Goal: Task Accomplishment & Management: Use online tool/utility

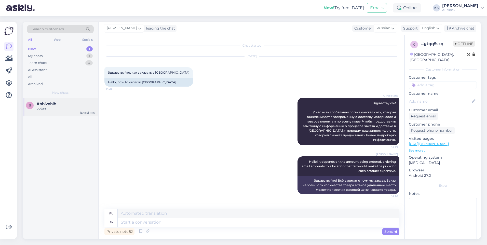
click at [69, 103] on div "#bbivxhlh" at bounding box center [66, 104] width 58 height 5
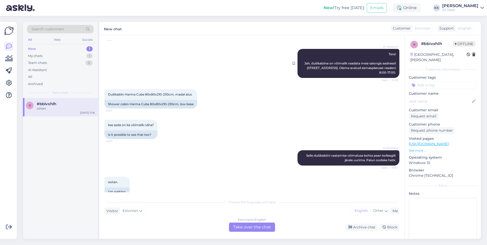
scroll to position [72, 0]
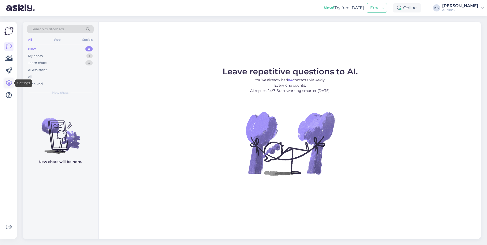
click at [4, 85] on link at bounding box center [8, 82] width 9 height 9
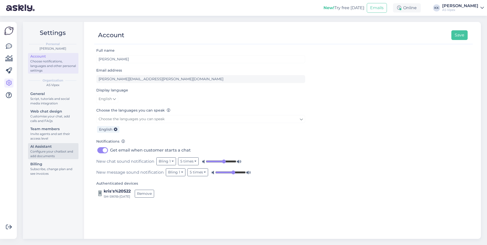
click at [55, 149] on div "Configure your chatbot and add documents" at bounding box center [53, 153] width 46 height 9
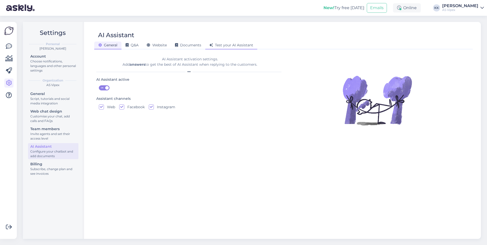
click at [230, 43] on span "Test your AI Assistant" at bounding box center [231, 45] width 44 height 5
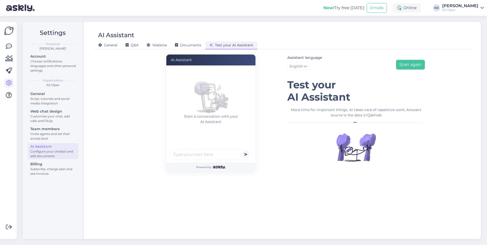
click at [226, 155] on input "text" at bounding box center [210, 154] width 83 height 10
type input "m"
type input "mis on suurim keraamiline plaat meie poes"
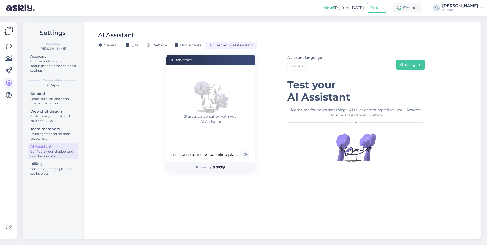
click at [247, 155] on button "submit" at bounding box center [246, 154] width 8 height 8
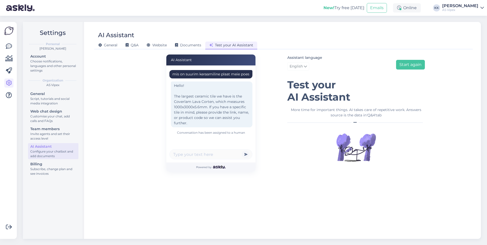
scroll to position [4, 0]
click at [4, 47] on div "Get more Your checklist to get more value from Askly. Close Connect FB and IG m…" at bounding box center [8, 130] width 17 height 217
click at [6, 47] on icon at bounding box center [9, 46] width 6 height 6
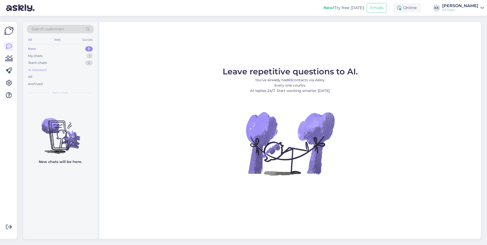
click at [56, 72] on div "AI Assistant" at bounding box center [60, 69] width 67 height 7
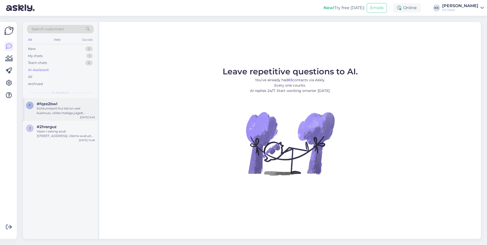
click at [65, 112] on div "Kohtumiseni! Kui teil on veel küsimusi, võtke meiega julgelt ühendust." at bounding box center [66, 110] width 58 height 9
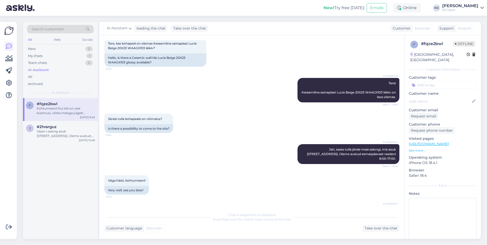
scroll to position [51, 0]
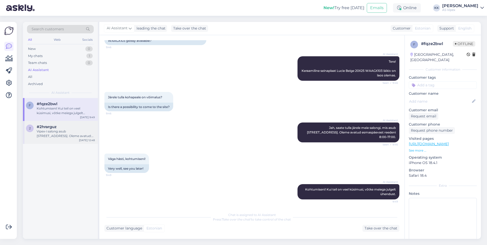
click at [73, 140] on div "2 #2hrarguz Vipex-i [GEOGRAPHIC_DATA] asub [STREET_ADDRESS]. Oleme avatud: E-R …" at bounding box center [60, 132] width 75 height 23
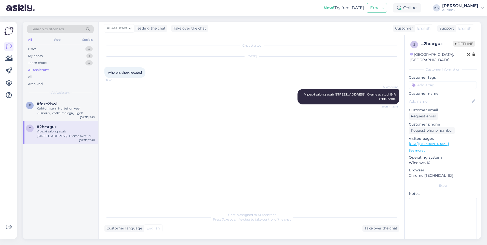
scroll to position [0, 0]
click at [47, 50] on div "New 0" at bounding box center [60, 48] width 67 height 7
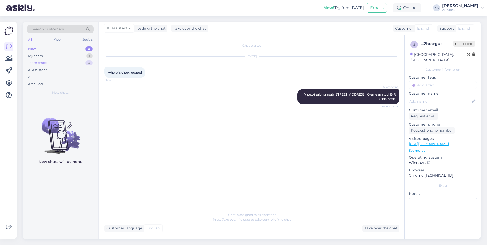
click at [59, 64] on div "Team chats 0" at bounding box center [60, 62] width 67 height 7
click at [57, 69] on div "AI Assistant" at bounding box center [60, 69] width 67 height 7
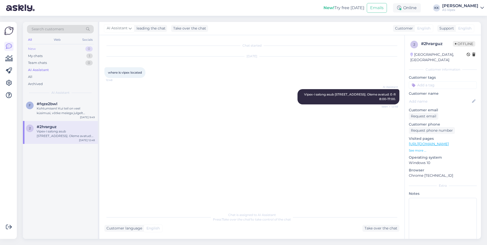
click at [57, 51] on div "New 0" at bounding box center [60, 48] width 67 height 7
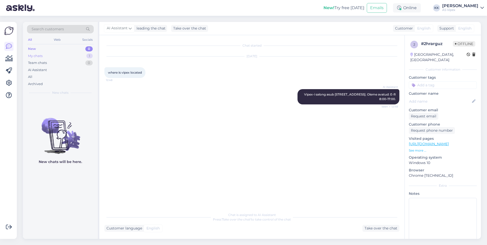
click at [53, 55] on div "My chats 1" at bounding box center [60, 55] width 67 height 7
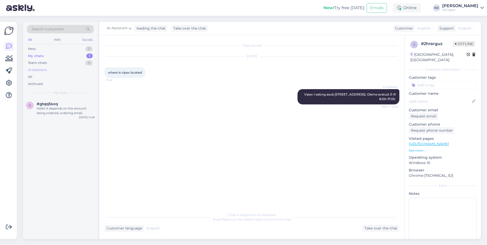
click at [52, 69] on div "AI Assistant" at bounding box center [60, 69] width 67 height 7
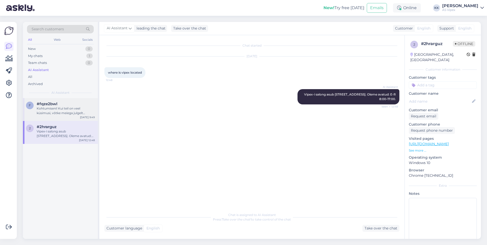
click at [58, 105] on div "#fqze2bwl" at bounding box center [66, 104] width 58 height 5
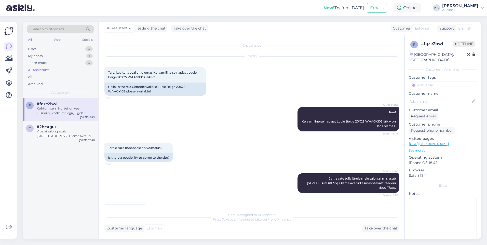
scroll to position [51, 0]
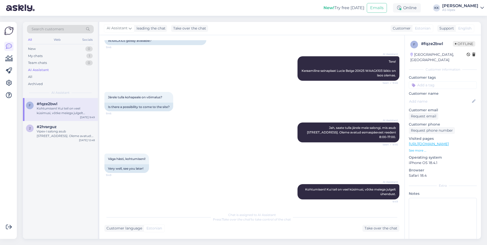
click at [430, 141] on link "[URL][DOMAIN_NAME]" at bounding box center [428, 143] width 40 height 5
click at [48, 63] on div "Team chats 0" at bounding box center [60, 62] width 67 height 7
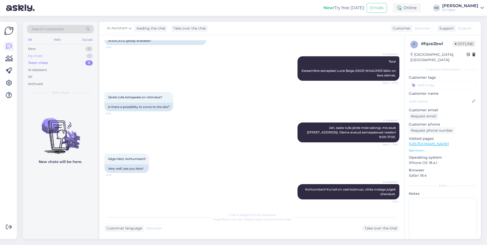
click at [48, 58] on div "My chats 1" at bounding box center [60, 55] width 67 height 7
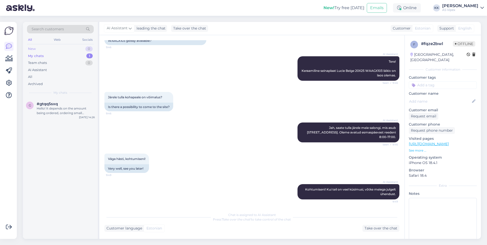
click at [46, 49] on div "New 0" at bounding box center [60, 48] width 67 height 7
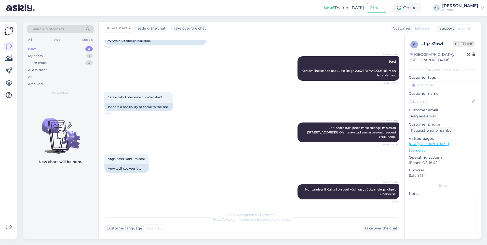
click at [15, 84] on div "Get more Your checklist to get more value from Askly. Close Connect FB and IG m…" at bounding box center [8, 130] width 17 height 217
click at [8, 83] on icon at bounding box center [9, 83] width 6 height 6
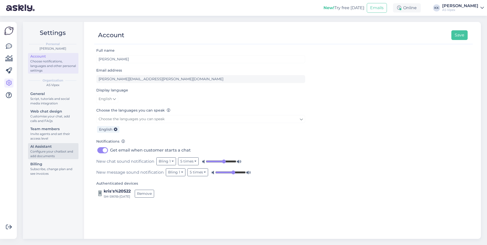
click at [58, 152] on div "Configure your chatbot and add documents" at bounding box center [53, 153] width 46 height 9
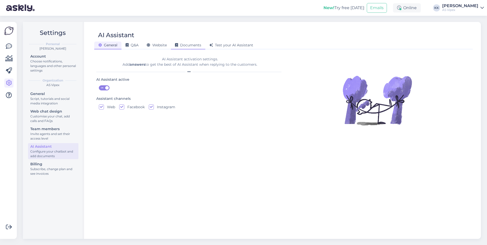
click at [185, 48] on div "Documents" at bounding box center [188, 45] width 34 height 8
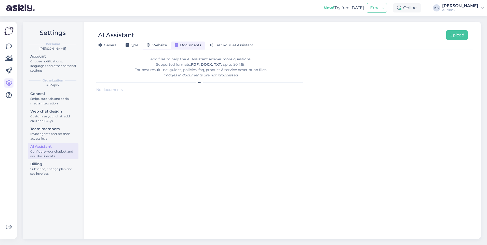
click at [168, 46] on div "Website" at bounding box center [157, 45] width 28 height 8
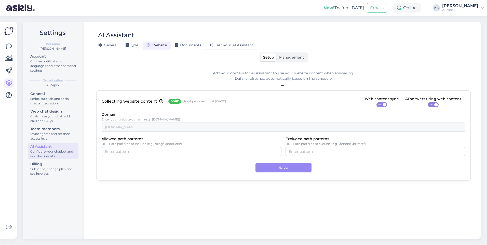
click at [219, 46] on span "Test your AI Assistant" at bounding box center [231, 45] width 44 height 5
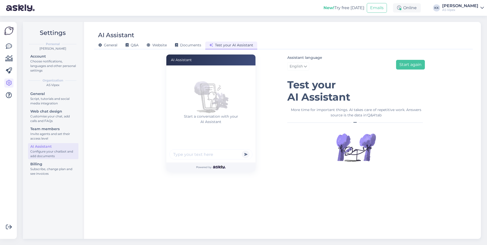
click at [230, 167] on div "Powered by" at bounding box center [210, 166] width 89 height 9
click at [226, 158] on input "text" at bounding box center [210, 154] width 83 height 10
paste input "V1163415"
type input "mis toode on V1163415"
click at [243, 148] on div "Start a conversation with your AI Assistant mis toode on V1163415" at bounding box center [210, 113] width 89 height 97
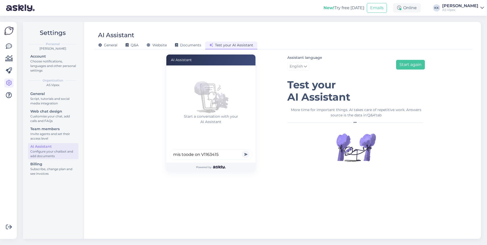
click at [244, 153] on button "submit" at bounding box center [246, 154] width 8 height 8
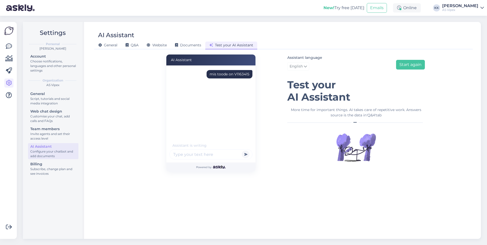
scroll to position [15, 0]
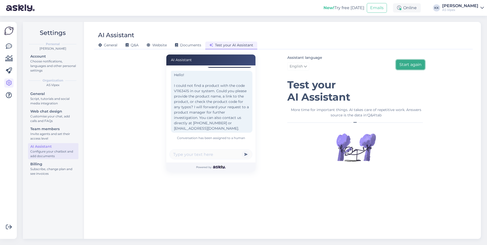
click at [411, 61] on button "Start again" at bounding box center [410, 65] width 29 height 10
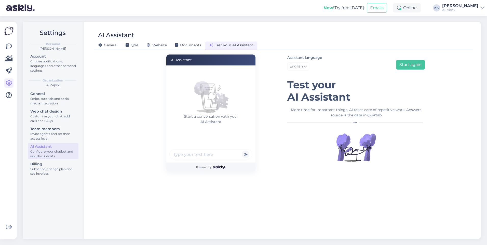
click at [214, 147] on div "Start a conversation with your AI Assistant" at bounding box center [210, 113] width 89 height 97
click at [215, 153] on input "text" at bounding box center [210, 154] width 83 height 10
paste input "V1163415"
type input "which product is: V1163415"
click at [242, 150] on button "submit" at bounding box center [246, 154] width 8 height 8
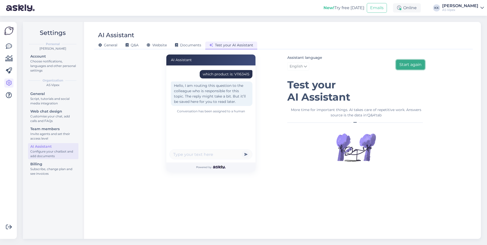
click at [408, 68] on button "Start again" at bounding box center [410, 65] width 29 height 10
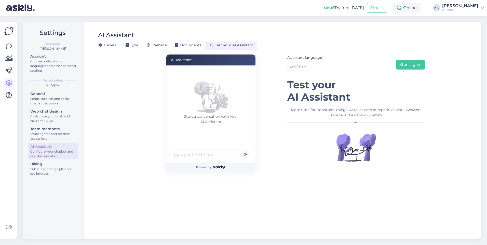
click at [208, 155] on input "text" at bounding box center [210, 154] width 83 height 10
paste input "Keraamiline seinaplaat Lucie Beige 20X25 WAAGX103 läikiv"
type input "is Keraamiline seinaplaat Lucie Beige 20X25 WAAGX103 läikiv in stock and how mu…"
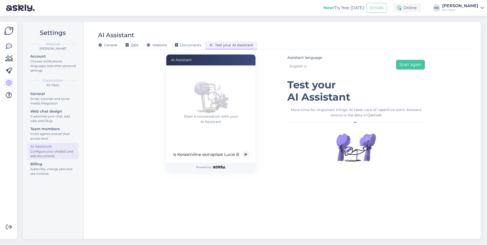
click at [245, 154] on button "submit" at bounding box center [246, 154] width 8 height 8
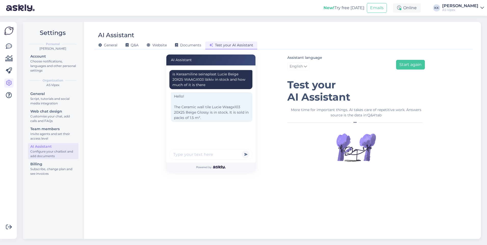
click at [1, 48] on div "Get more Your checklist to get more value from Askly. Close Connect FB and IG m…" at bounding box center [8, 130] width 17 height 217
click at [4, 46] on div at bounding box center [9, 130] width 10 height 209
click at [8, 47] on icon at bounding box center [9, 46] width 6 height 6
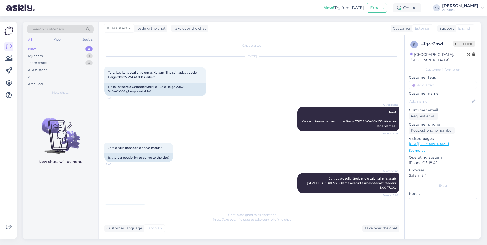
scroll to position [51, 0]
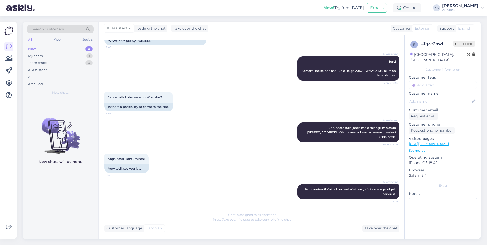
click at [43, 47] on div "New 0" at bounding box center [60, 48] width 67 height 7
